Goal: Task Accomplishment & Management: Manage account settings

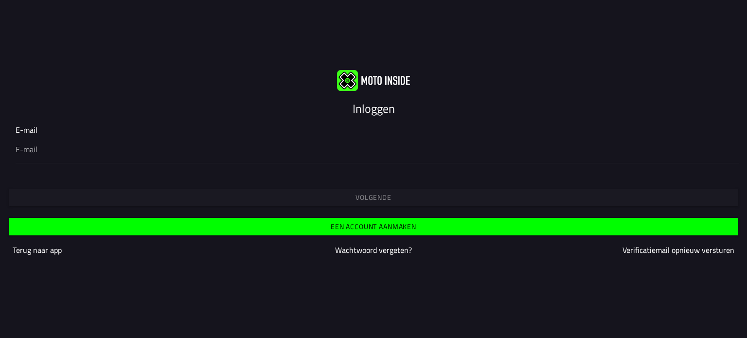
type input "[EMAIL_ADDRESS][DOMAIN_NAME]"
click at [0, 0] on slot "Volgende" at bounding box center [0, 0] width 0 height 0
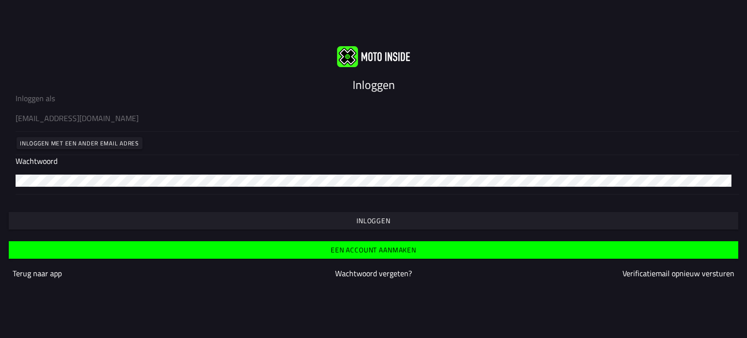
click at [0, 0] on slot "Inloggen" at bounding box center [0, 0] width 0 height 0
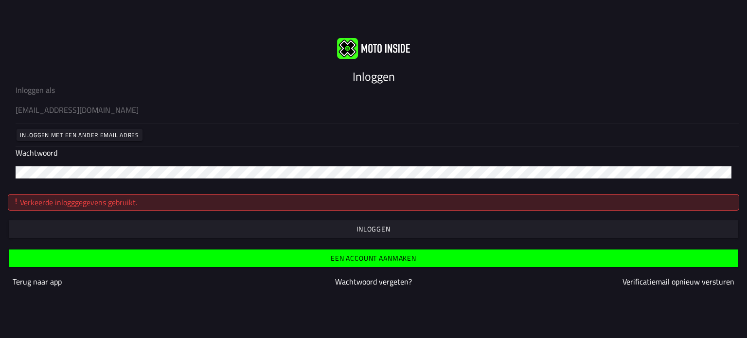
click at [0, 0] on slot "Inloggen met een ander email adres" at bounding box center [0, 0] width 0 height 0
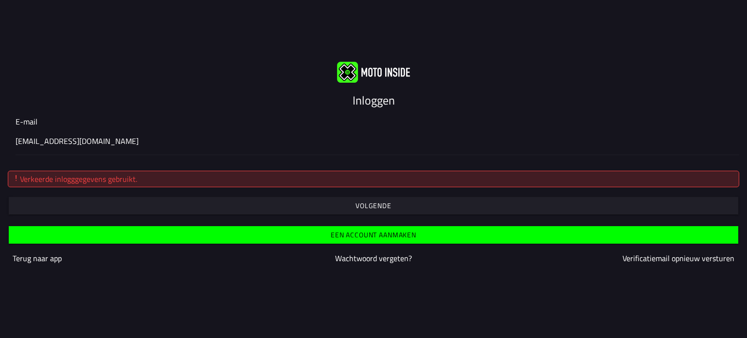
click at [122, 171] on div "Verkeerde inlogggegevens gebruikt." at bounding box center [374, 179] width 732 height 17
click at [0, 0] on slot "Volgende" at bounding box center [0, 0] width 0 height 0
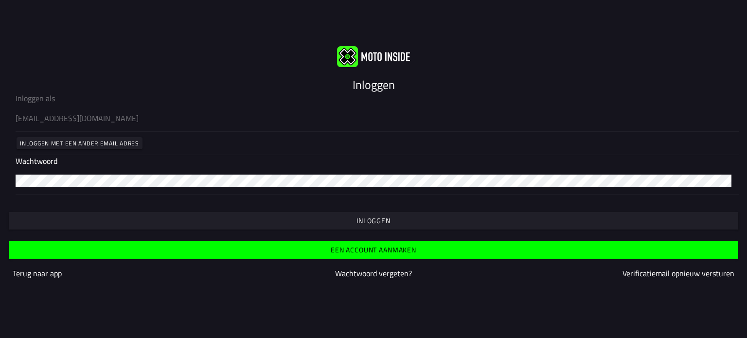
click at [0, 0] on slot "Inloggen" at bounding box center [0, 0] width 0 height 0
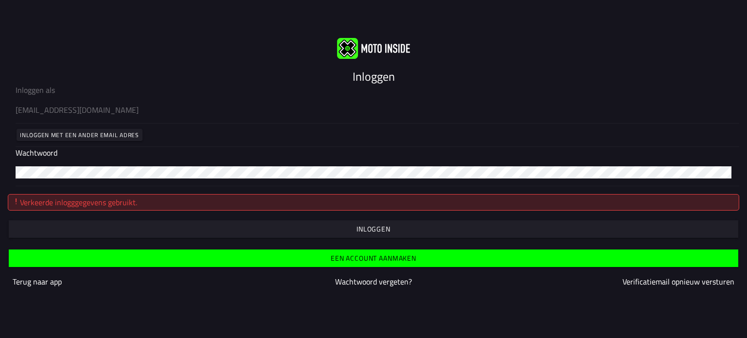
click at [0, 0] on slot "Inloggen met een ander email adres" at bounding box center [0, 0] width 0 height 0
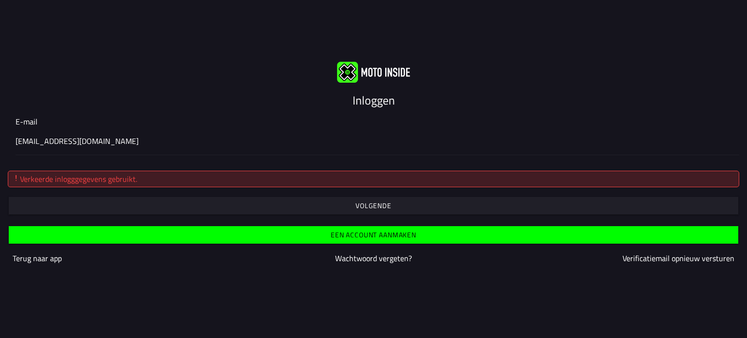
click at [78, 181] on div "Verkeerde inlogggegevens gebruikt." at bounding box center [374, 179] width 732 height 17
click at [0, 0] on slot "Volgende" at bounding box center [0, 0] width 0 height 0
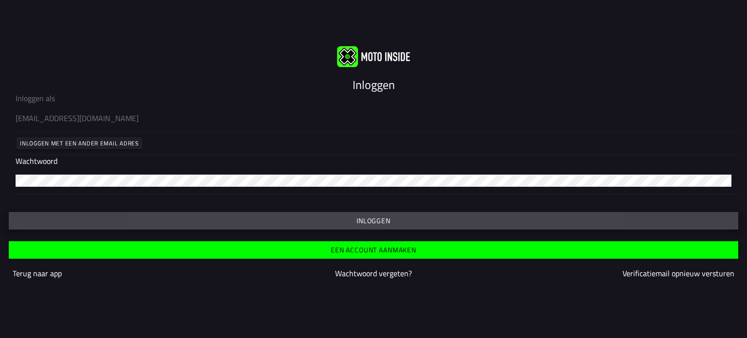
click at [0, 0] on slot "Inloggen" at bounding box center [0, 0] width 0 height 0
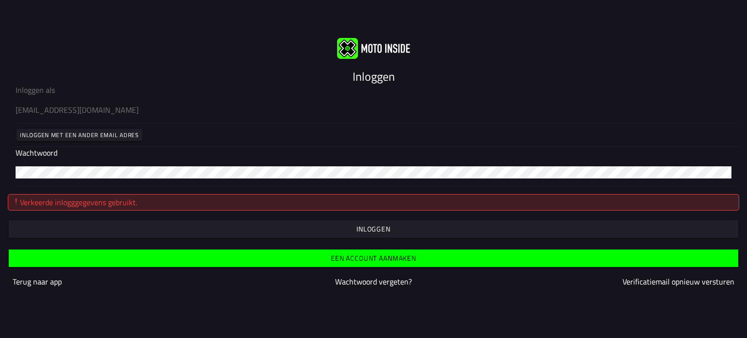
click at [0, 0] on slot "Wachtwoord vergeten?" at bounding box center [0, 0] width 0 height 0
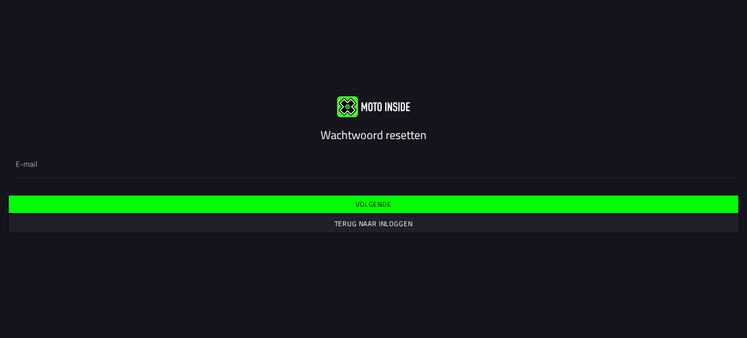
click at [0, 0] on slot "Volgende" at bounding box center [0, 0] width 0 height 0
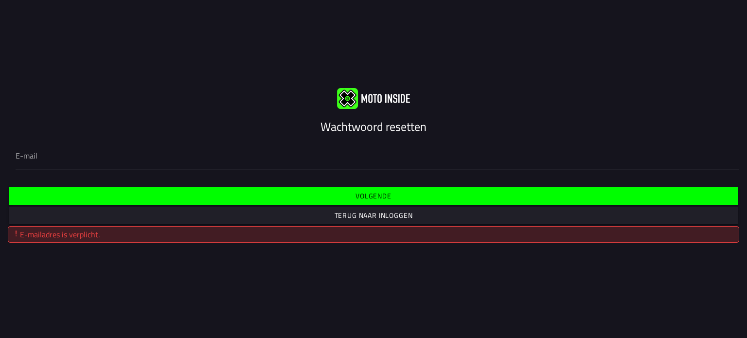
click at [187, 161] on input "email" at bounding box center [374, 156] width 716 height 12
type input "[EMAIL_ADDRESS][DOMAIN_NAME]"
click at [0, 0] on slot "Volgende" at bounding box center [0, 0] width 0 height 0
